Goal: Navigation & Orientation: Find specific page/section

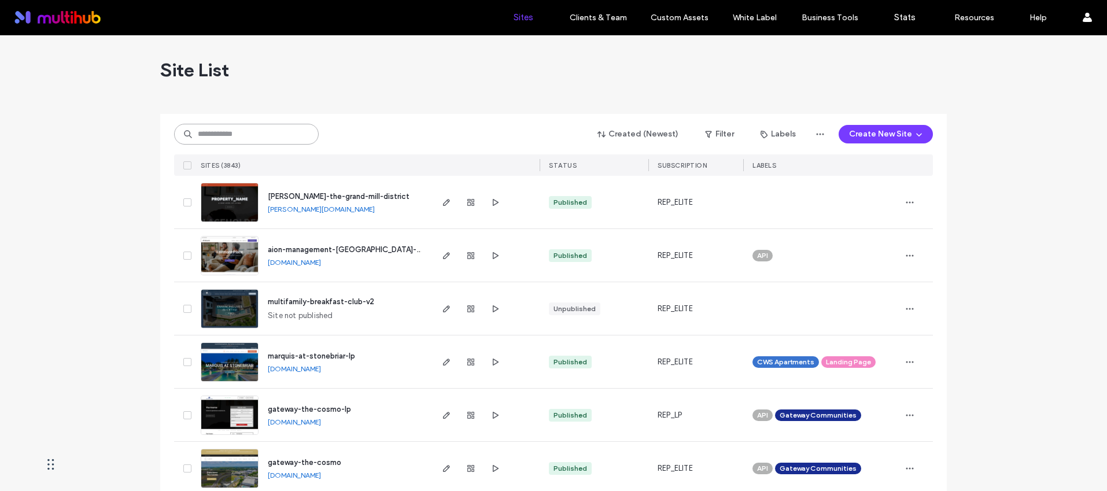
click at [263, 124] on input at bounding box center [246, 134] width 145 height 21
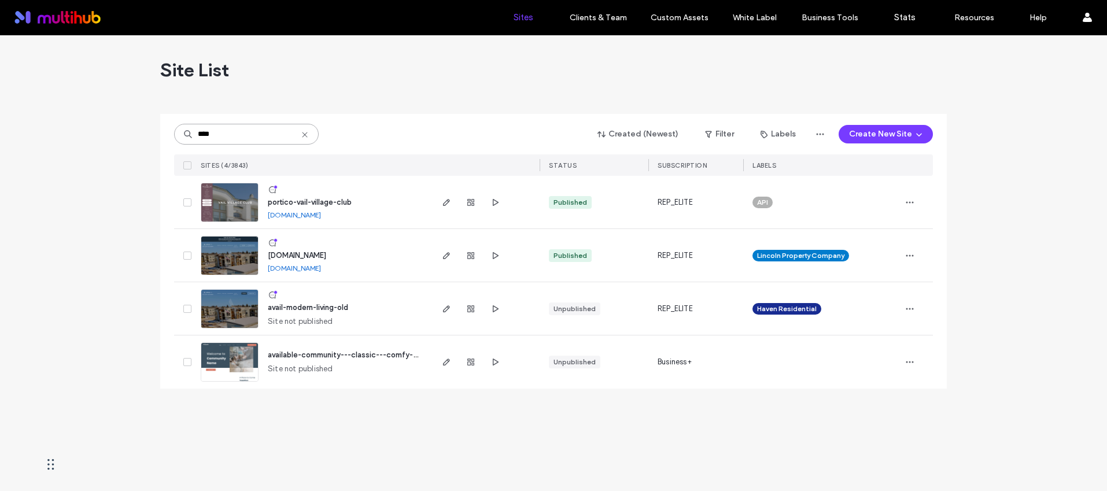
type input "****"
click at [323, 201] on span "portico-vail-village-club" at bounding box center [310, 202] width 84 height 9
